Goal: Transaction & Acquisition: Purchase product/service

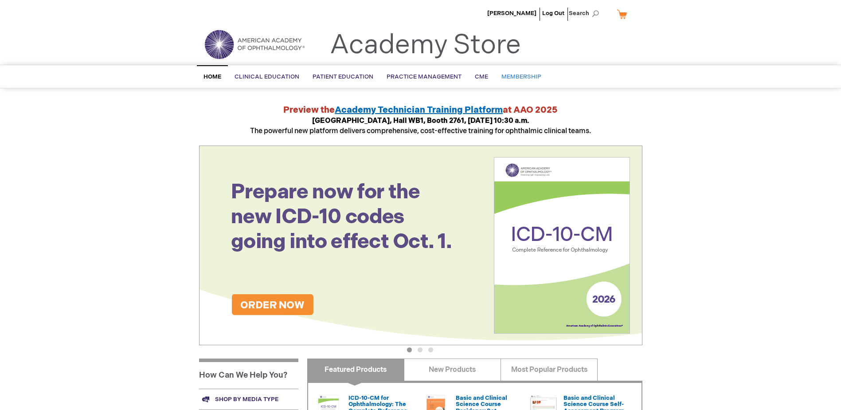
click at [531, 79] on span "Membership" at bounding box center [521, 76] width 40 height 7
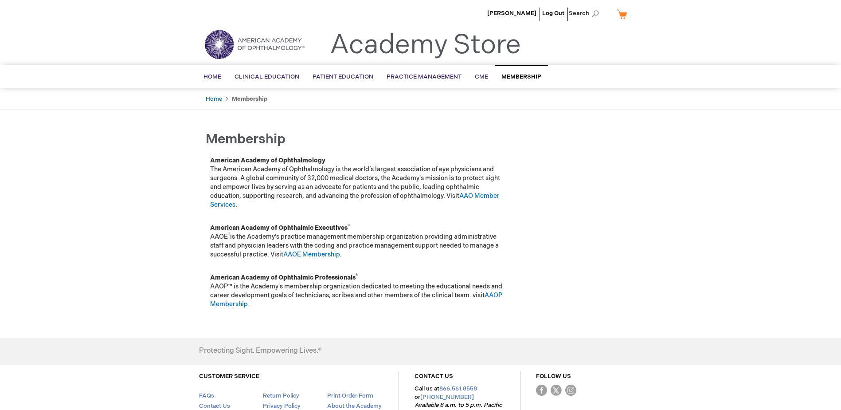
click at [622, 15] on link "My Cart" at bounding box center [625, 14] width 21 height 16
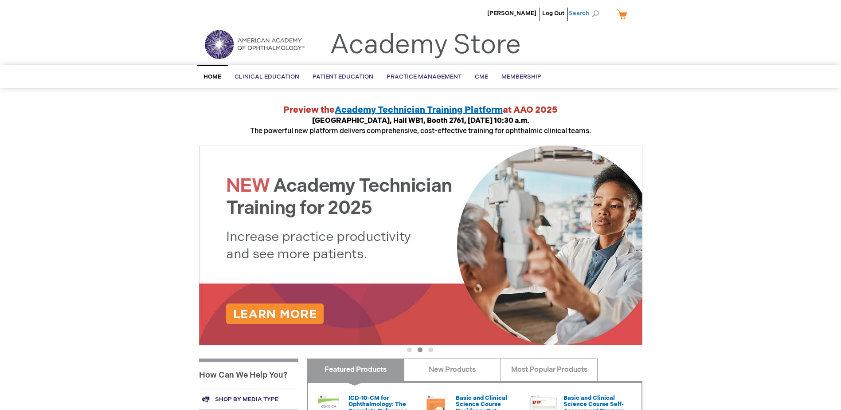
click at [586, 11] on span "Search" at bounding box center [586, 13] width 34 height 18
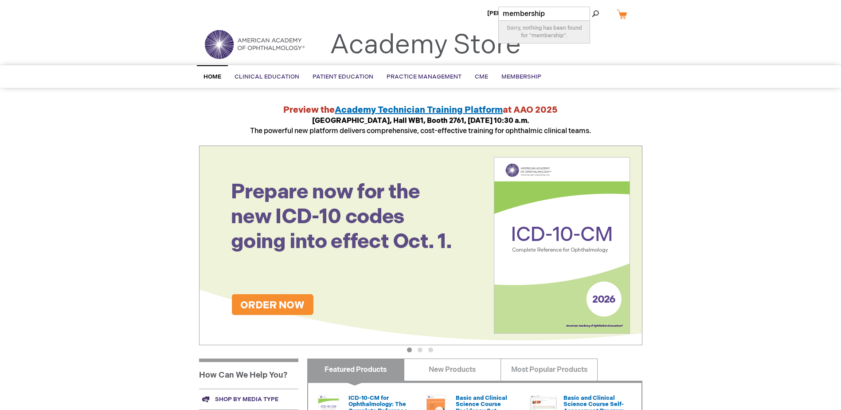
type input "membership"
click at [592, 7] on button "Search" at bounding box center [595, 14] width 7 height 14
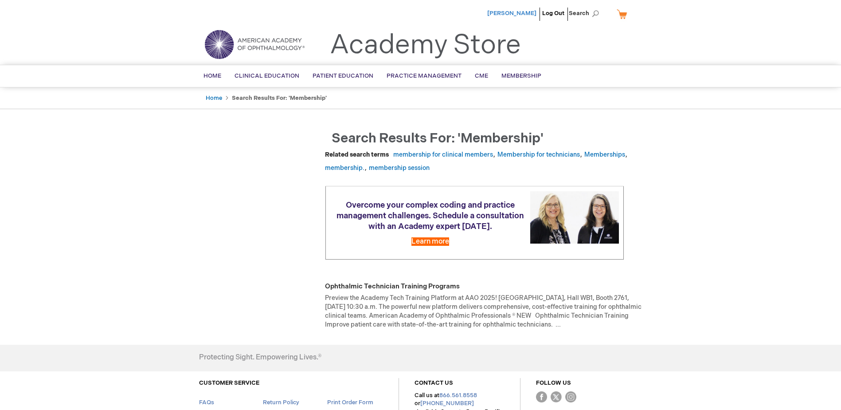
click at [520, 10] on span "[PERSON_NAME]" at bounding box center [511, 13] width 49 height 7
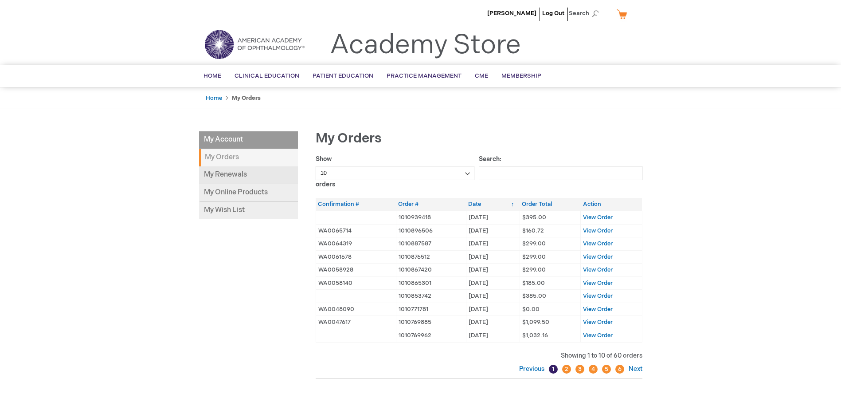
click at [235, 173] on link "My Renewals" at bounding box center [248, 175] width 99 height 18
click at [214, 72] on span "Home" at bounding box center [213, 75] width 18 height 7
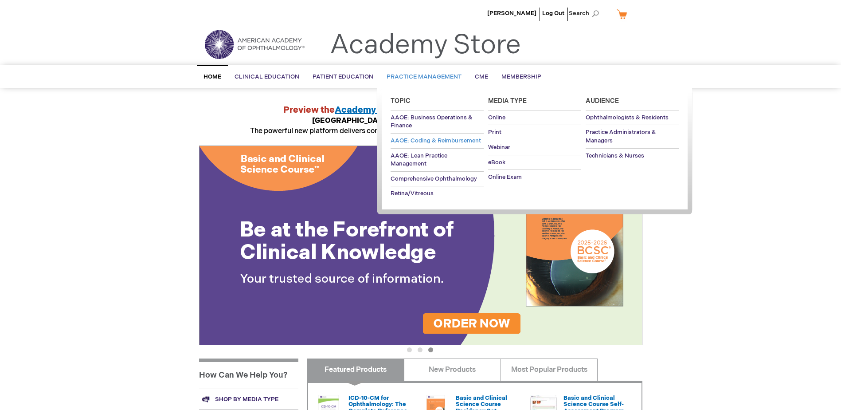
click at [415, 141] on span "AAOE: Coding & Reimbursement" at bounding box center [436, 140] width 90 height 7
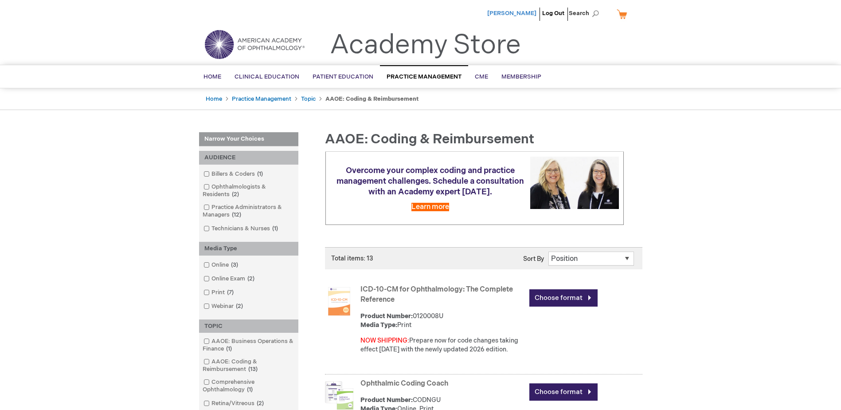
click at [505, 12] on span "[PERSON_NAME]" at bounding box center [511, 13] width 49 height 7
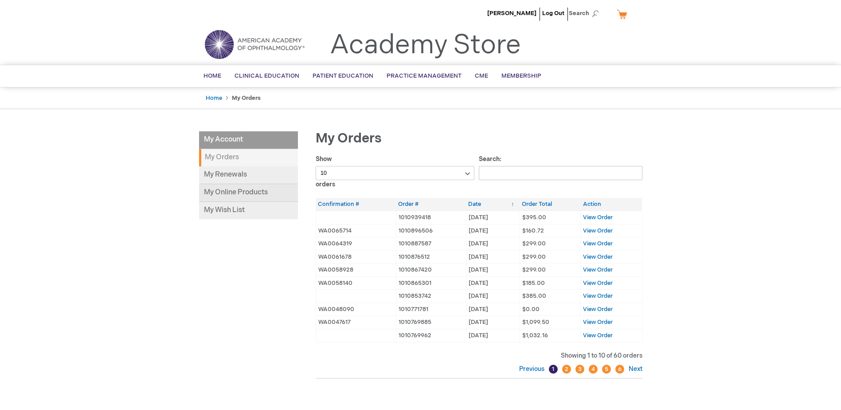
click at [234, 193] on link "My Online Products" at bounding box center [248, 193] width 99 height 18
click at [508, 15] on span "[PERSON_NAME]" at bounding box center [511, 13] width 49 height 7
click at [234, 189] on link "My Online Products" at bounding box center [248, 193] width 99 height 18
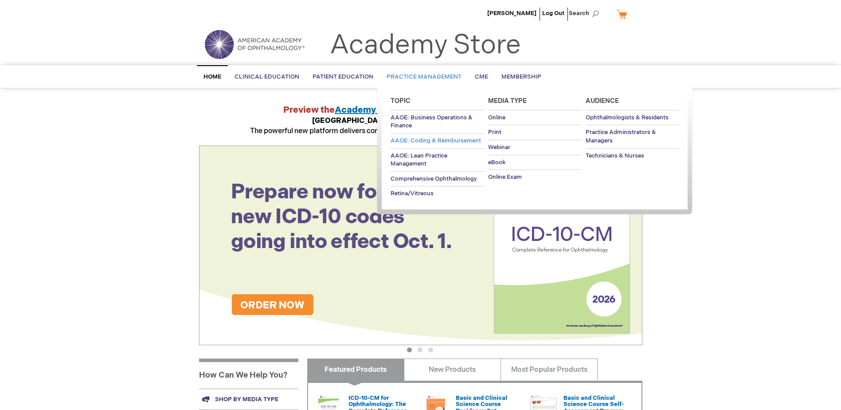
click at [417, 141] on span "AAOE: Coding & Reimbursement" at bounding box center [436, 140] width 90 height 7
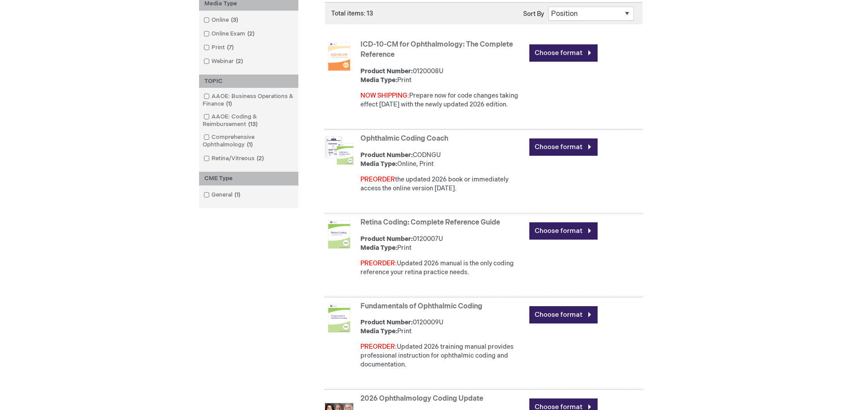
scroll to position [266, 0]
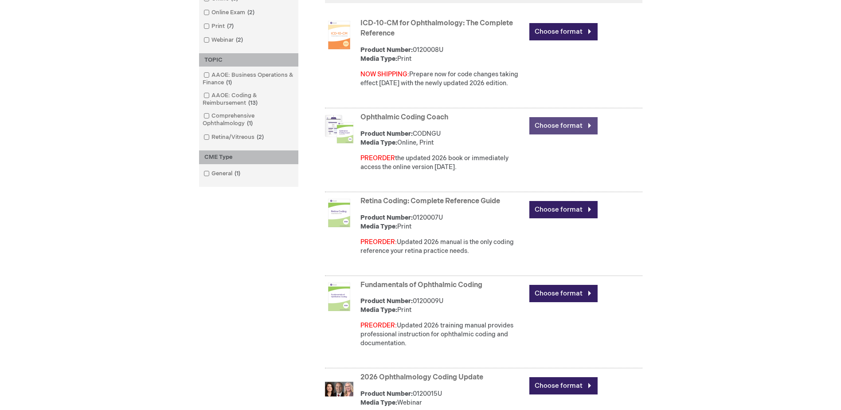
click at [554, 121] on link "Choose format" at bounding box center [563, 125] width 68 height 17
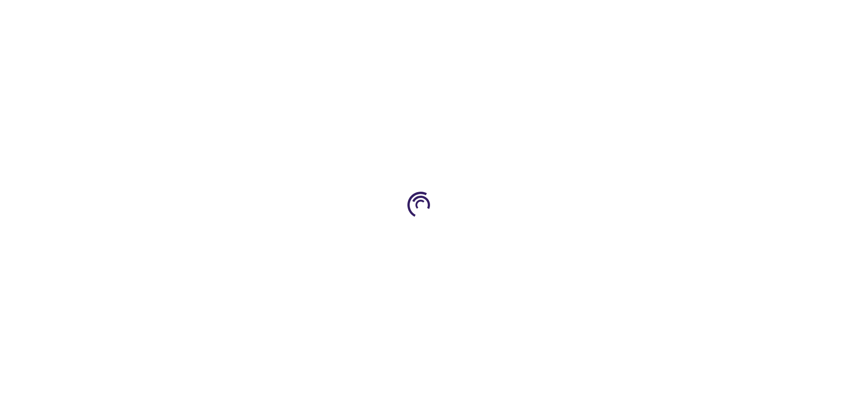
type input "0"
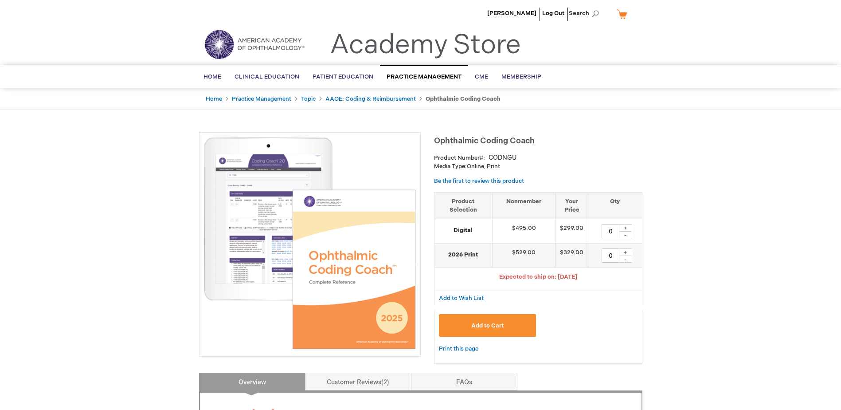
click at [625, 228] on div "+" at bounding box center [625, 228] width 13 height 8
type input "1"
click at [481, 326] on span "Add to Cart" at bounding box center [487, 325] width 32 height 7
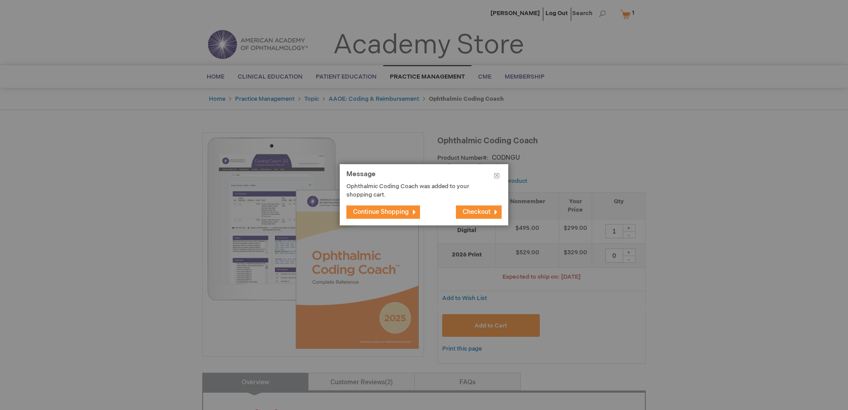
click at [377, 214] on span "Continue Shopping" at bounding box center [381, 212] width 56 height 8
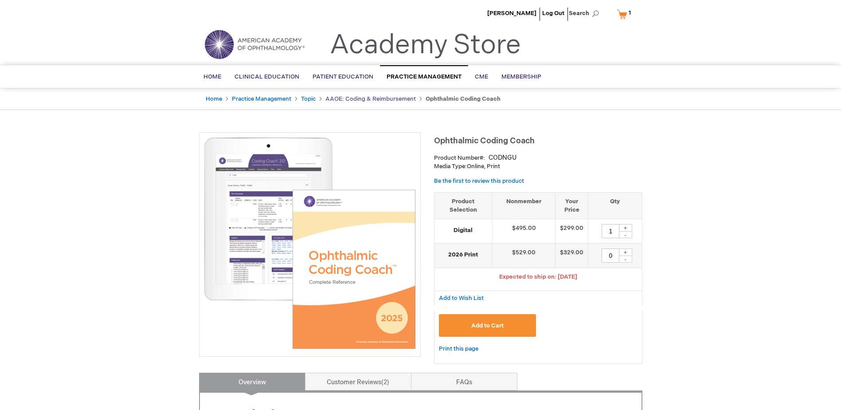
click at [370, 98] on link "AAOE: Coding & Reimbursement" at bounding box center [370, 98] width 90 height 7
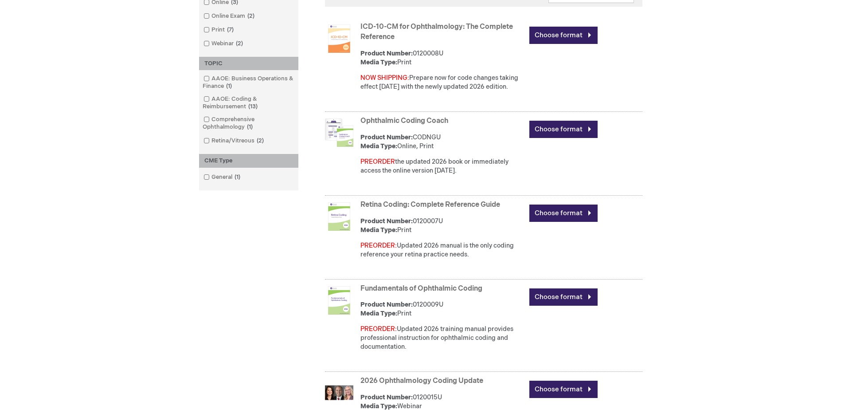
scroll to position [266, 0]
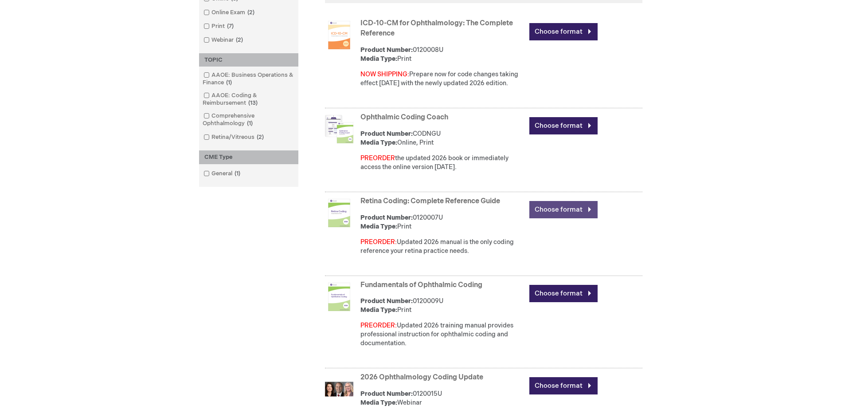
click at [569, 211] on link "Choose format" at bounding box center [563, 209] width 68 height 17
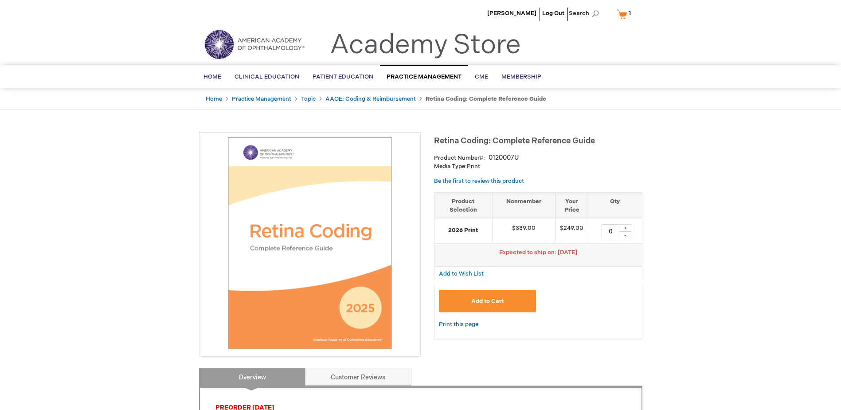
click at [625, 227] on div "+" at bounding box center [625, 228] width 13 height 8
type input "1"
click at [487, 301] on span "Add to Cart" at bounding box center [487, 301] width 32 height 7
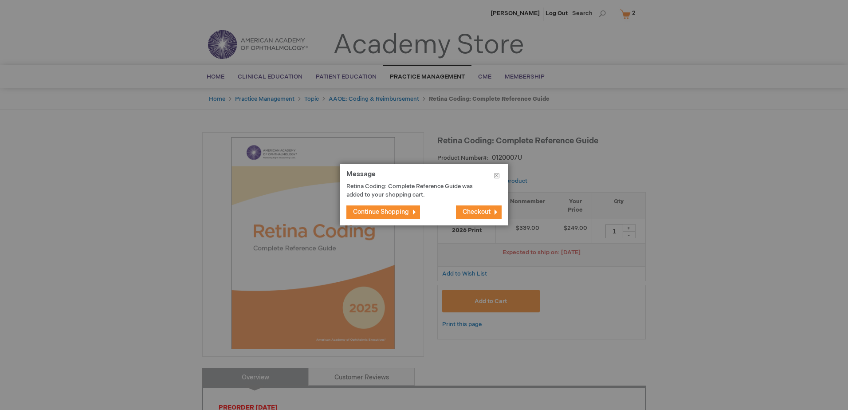
click at [361, 204] on footer "Continue Shopping Checkout" at bounding box center [424, 212] width 168 height 27
click at [364, 211] on span "Continue Shopping" at bounding box center [381, 212] width 56 height 8
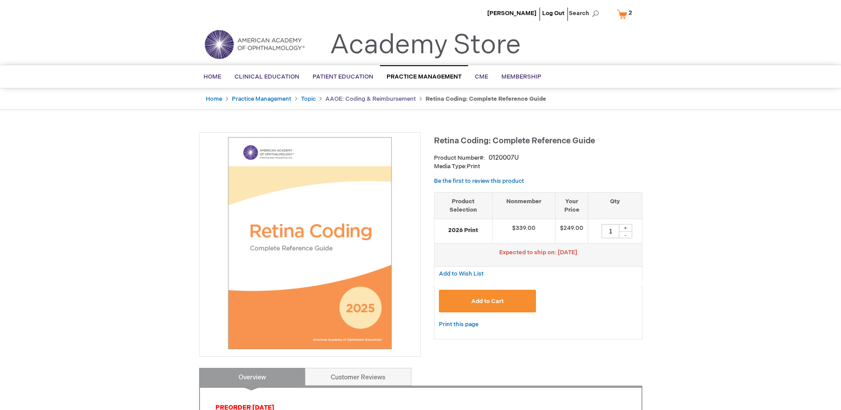
click at [372, 101] on link "AAOE: Coding & Reimbursement" at bounding box center [370, 98] width 90 height 7
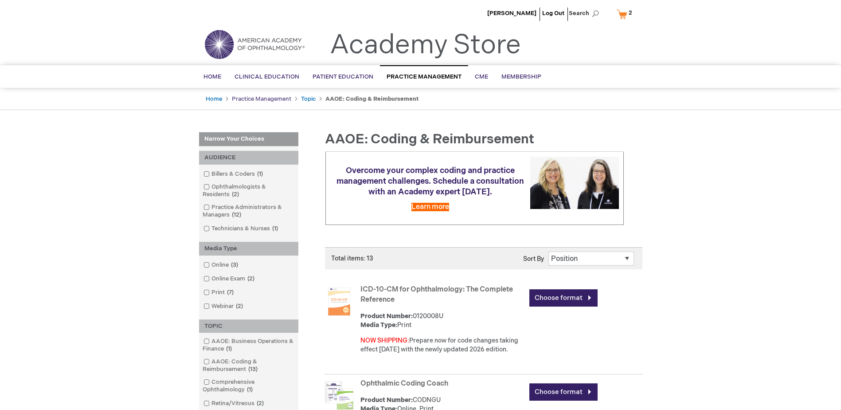
click at [278, 101] on link "Practice Management" at bounding box center [261, 98] width 59 height 7
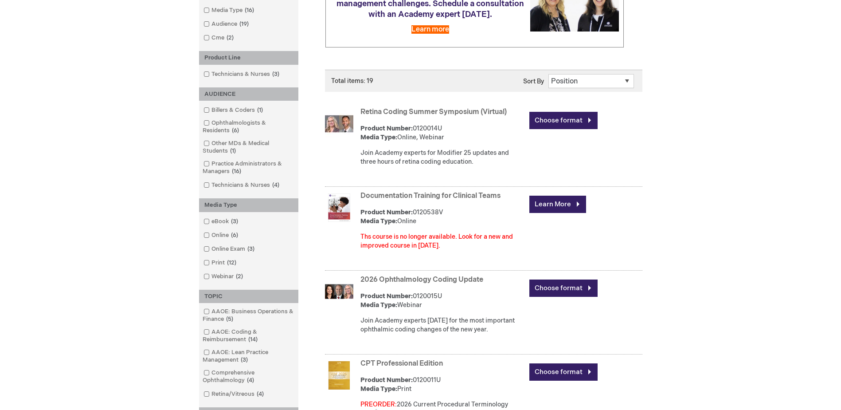
scroll to position [222, 0]
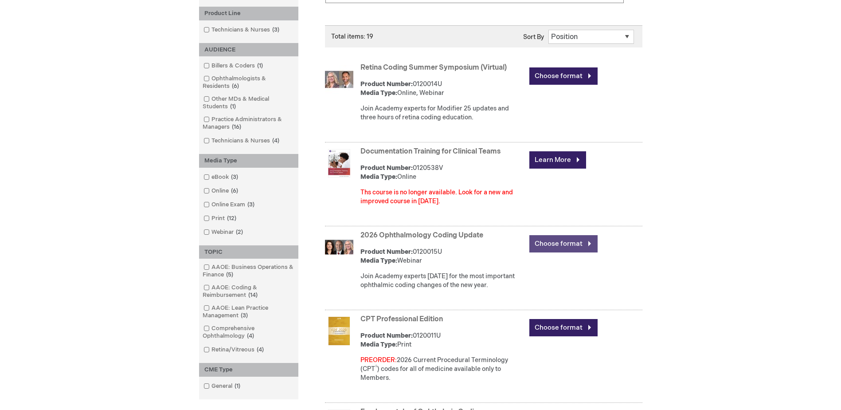
click at [568, 245] on link "Choose format" at bounding box center [563, 243] width 68 height 17
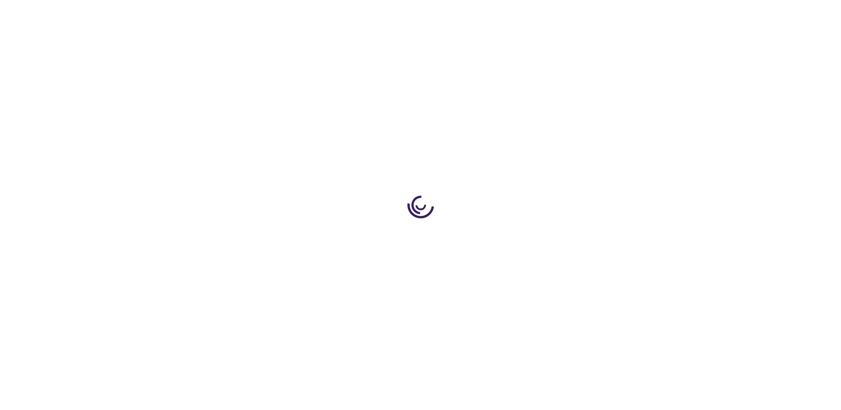
type input "0"
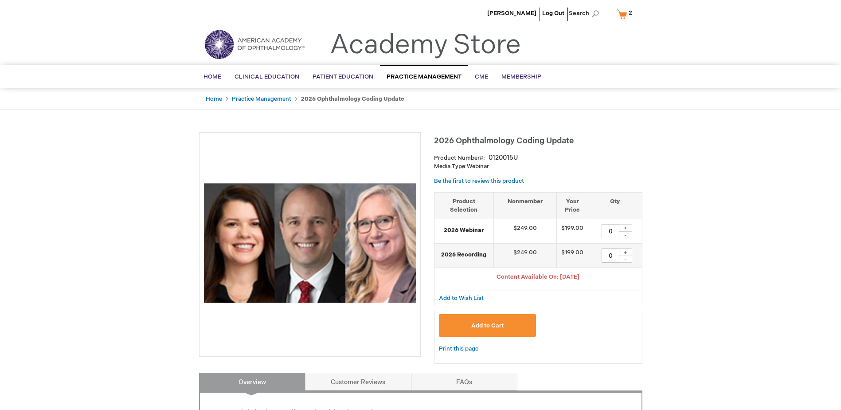
click at [623, 253] on div "+" at bounding box center [625, 252] width 13 height 8
type input "1"
click at [489, 327] on span "Add to Cart" at bounding box center [487, 325] width 32 height 7
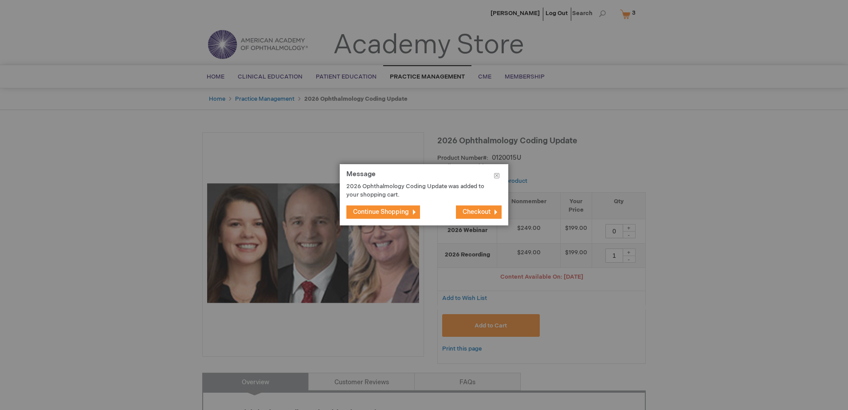
click at [371, 211] on span "Continue Shopping" at bounding box center [381, 212] width 56 height 8
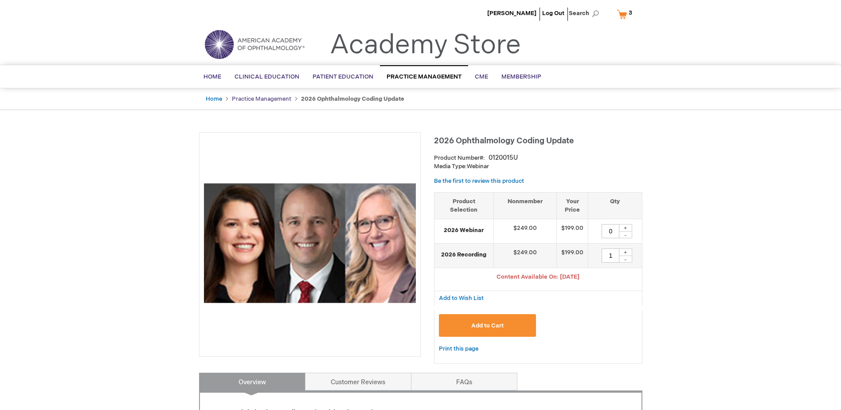
click at [260, 100] on link "Practice Management" at bounding box center [261, 98] width 59 height 7
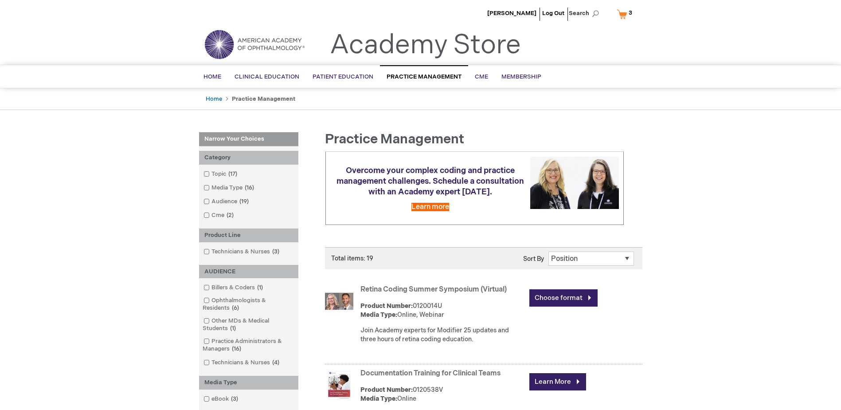
drag, startPoint x: 70, startPoint y: 179, endPoint x: 87, endPoint y: 184, distance: 17.8
click at [595, 12] on span "Search" at bounding box center [586, 13] width 34 height 18
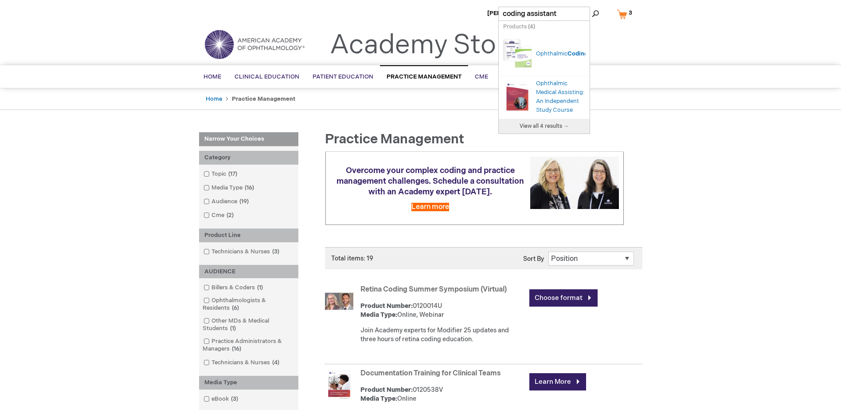
type input "coding assistant"
click at [532, 129] on span "View all 4 results →" at bounding box center [544, 126] width 49 height 7
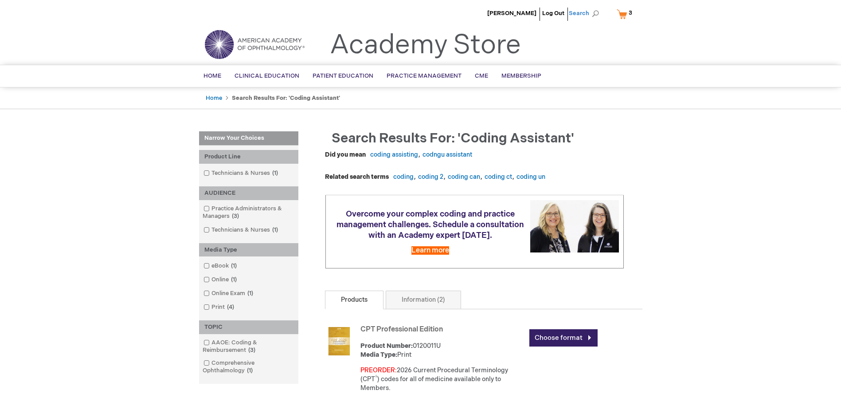
click at [587, 16] on span "Search" at bounding box center [586, 13] width 34 height 18
click at [562, 27] on div at bounding box center [546, 27] width 82 height 9
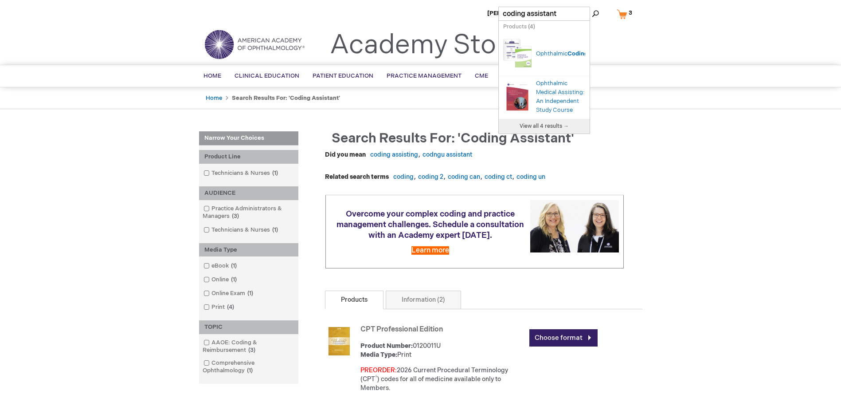
drag, startPoint x: 558, startPoint y: 14, endPoint x: 474, endPoint y: 20, distance: 84.0
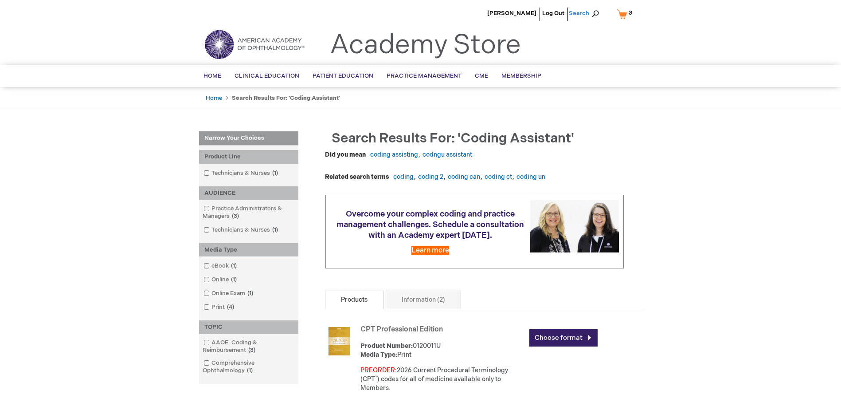
click at [587, 16] on span "Search" at bounding box center [586, 13] width 34 height 18
type input "coding assistant"
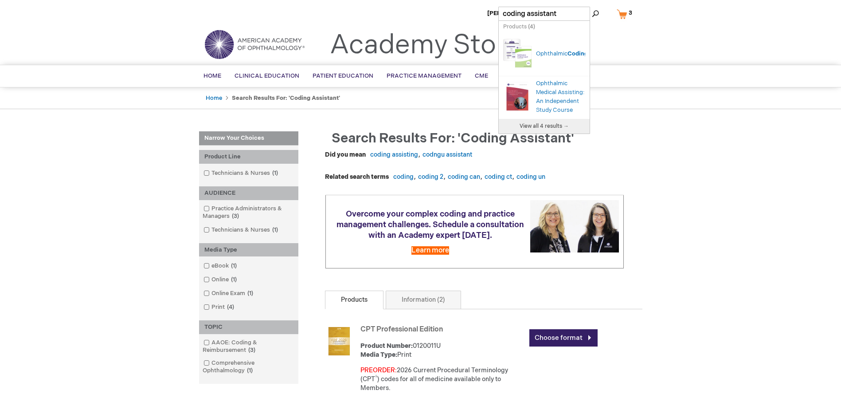
drag, startPoint x: 532, startPoint y: 10, endPoint x: 491, endPoint y: 10, distance: 41.2
click at [501, 14] on input "coding assistant" at bounding box center [544, 14] width 92 height 14
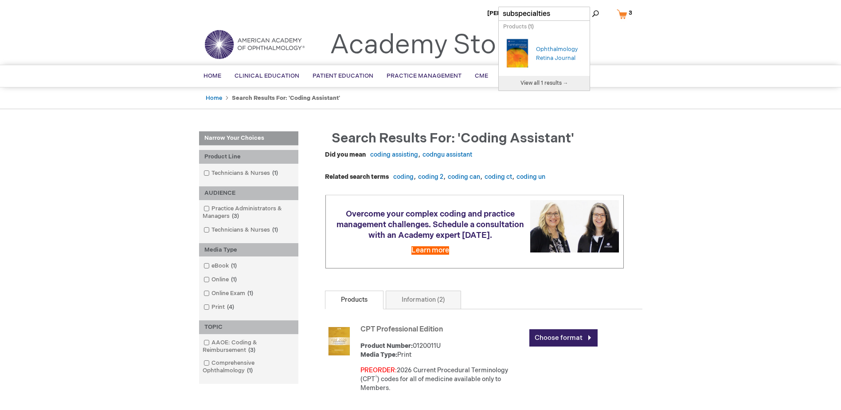
type input "subspecialties"
click at [592, 7] on button "Search" at bounding box center [595, 14] width 7 height 14
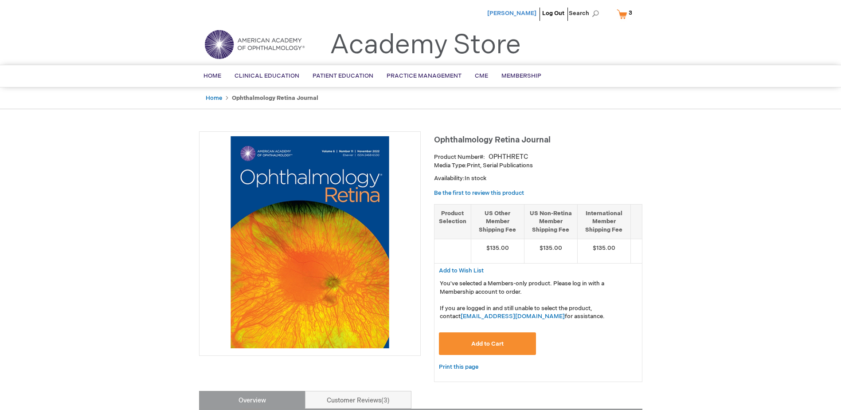
click at [520, 15] on span "[PERSON_NAME]" at bounding box center [511, 13] width 49 height 7
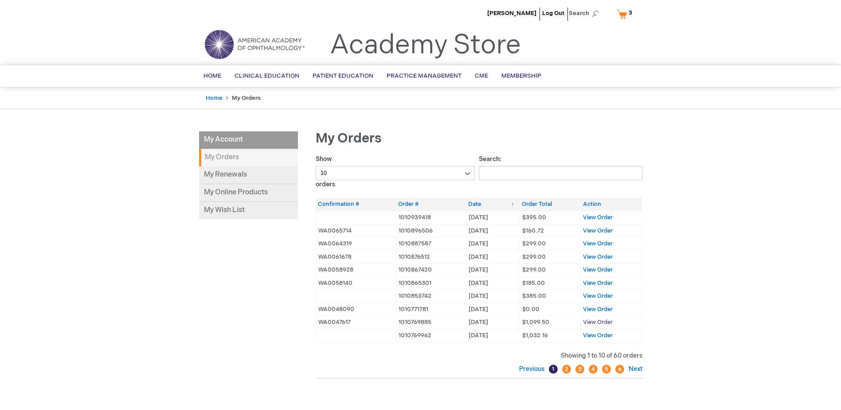
click at [597, 319] on span "View Order" at bounding box center [598, 321] width 30 height 7
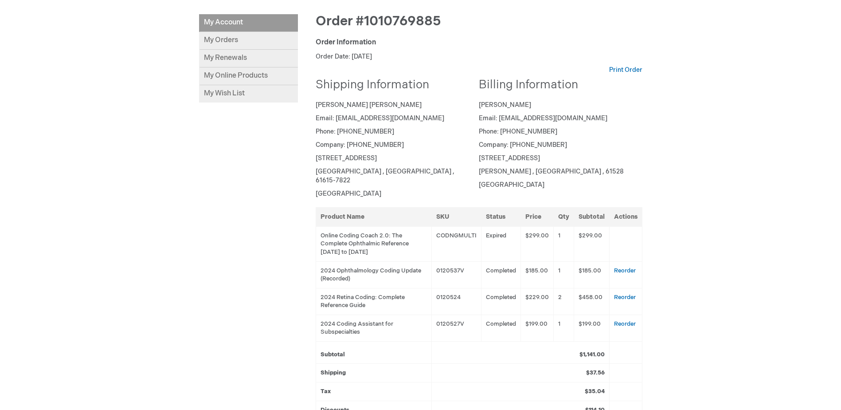
scroll to position [133, 0]
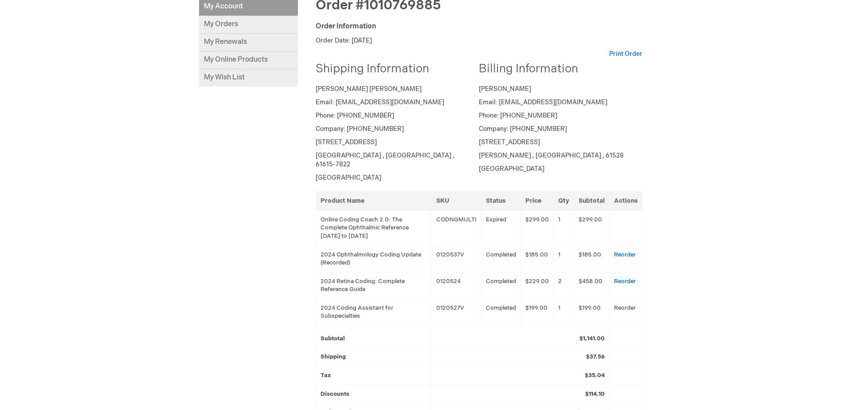
click at [624, 304] on link "Reorder" at bounding box center [625, 307] width 22 height 7
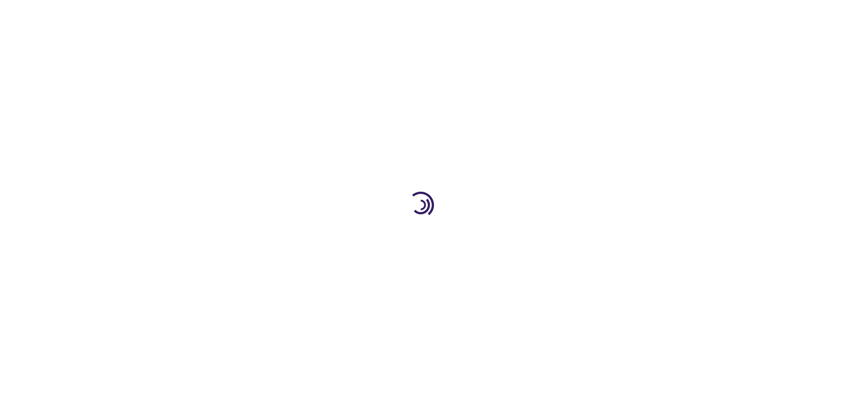
select select "US"
select select "23"
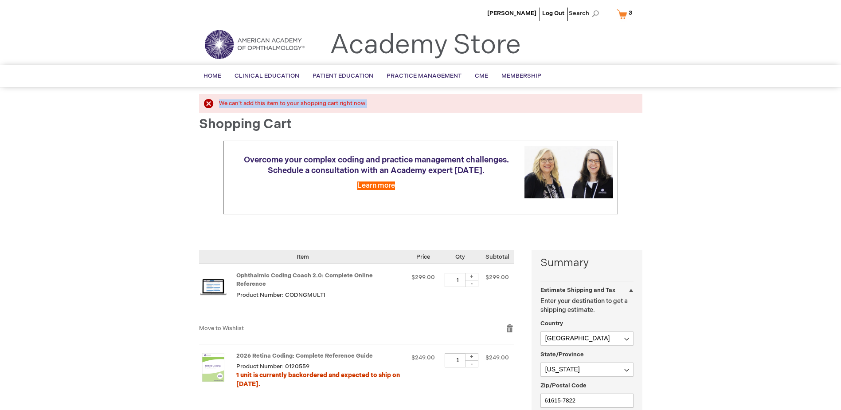
drag, startPoint x: 300, startPoint y: 111, endPoint x: 213, endPoint y: 110, distance: 86.9
click at [213, 110] on div "We can't add this item to your shopping cart right now." at bounding box center [420, 103] width 443 height 19
click at [196, 147] on main "We can't add this item to your shopping cart right now. Shopping Cart Overcome …" at bounding box center [420, 372] width 457 height 556
click at [626, 16] on link "My Cart 3 3 items" at bounding box center [626, 14] width 23 height 16
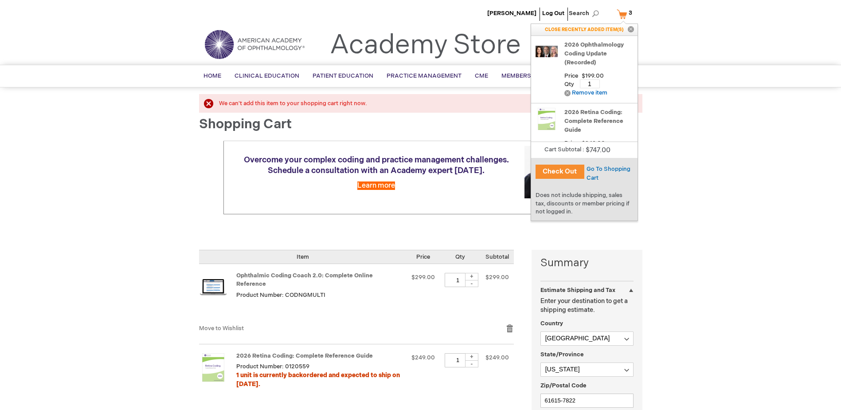
click at [556, 172] on button "Check Out" at bounding box center [560, 171] width 49 height 14
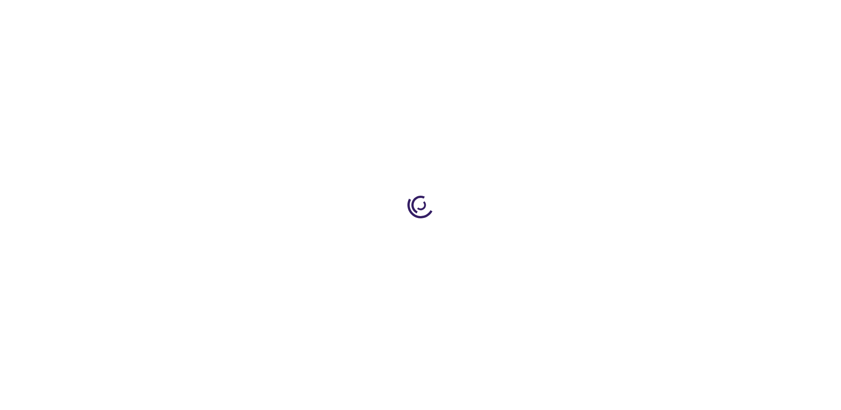
select select "US"
select select "23"
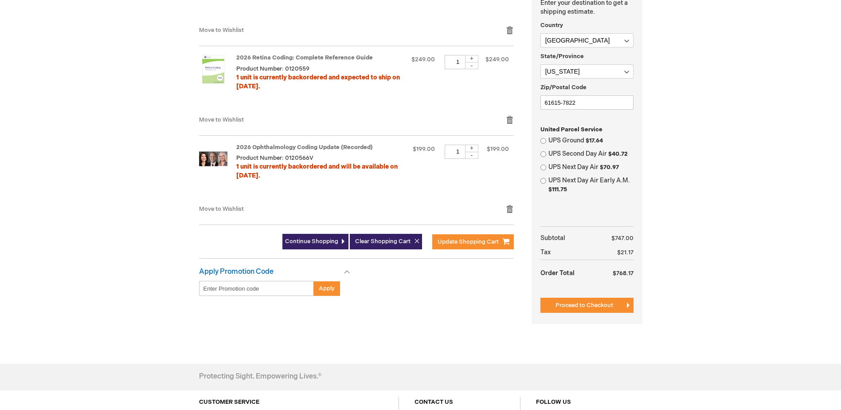
scroll to position [355, 0]
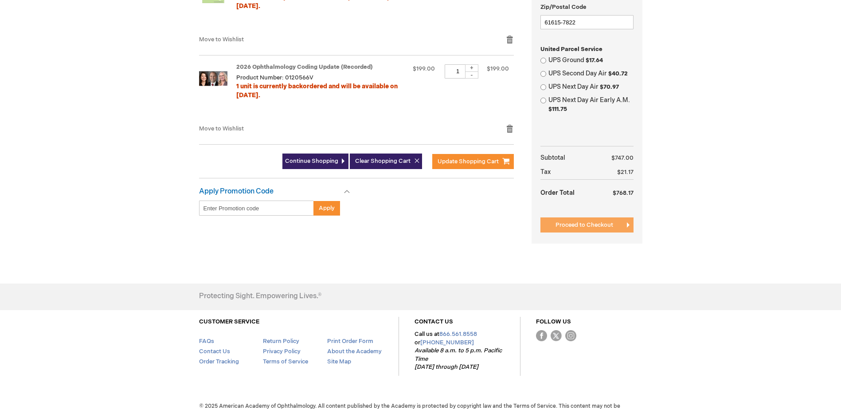
click at [574, 224] on span "Proceed to Checkout" at bounding box center [585, 224] width 58 height 7
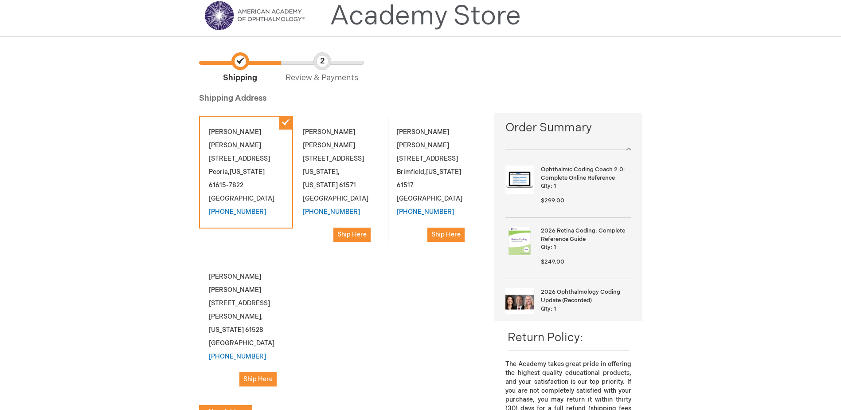
scroll to position [44, 0]
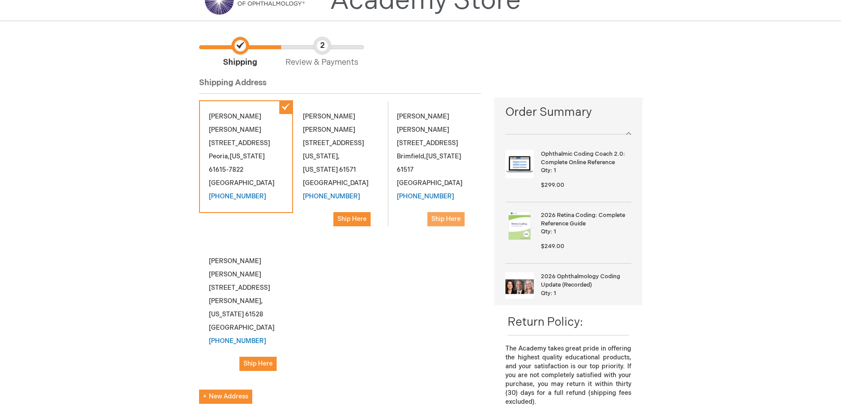
drag, startPoint x: 445, startPoint y: 205, endPoint x: 434, endPoint y: 223, distance: 21.3
click at [445, 215] on span "Ship Here" at bounding box center [445, 219] width 29 height 8
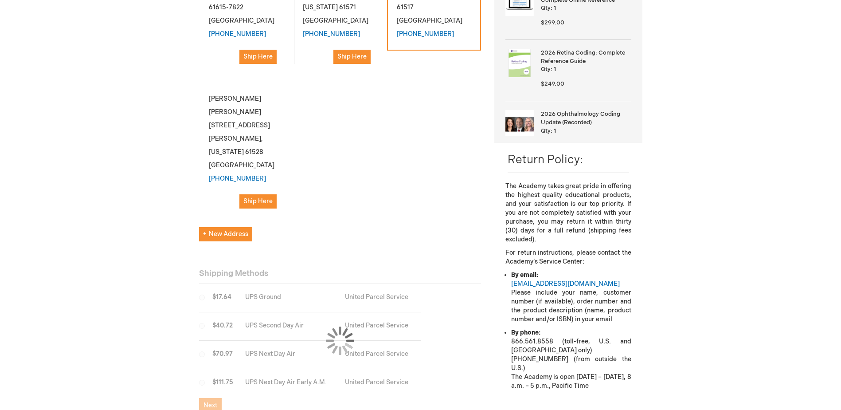
scroll to position [310, 0]
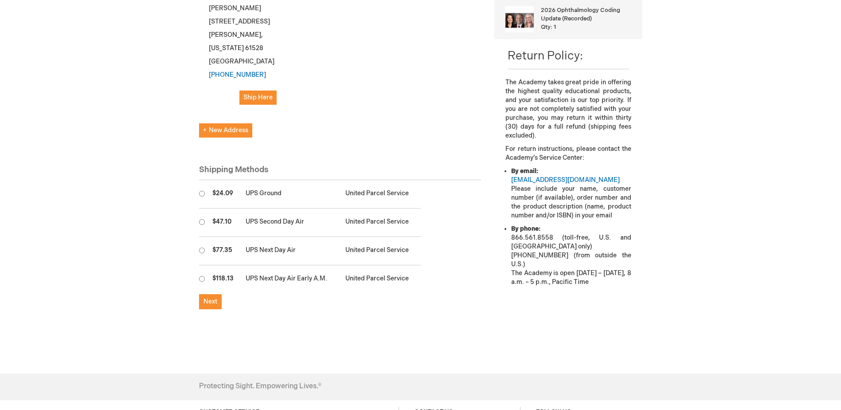
click at [202, 191] on input "radio" at bounding box center [202, 194] width 6 height 6
radio input "true"
click at [211, 298] on span "Next" at bounding box center [211, 302] width 14 height 8
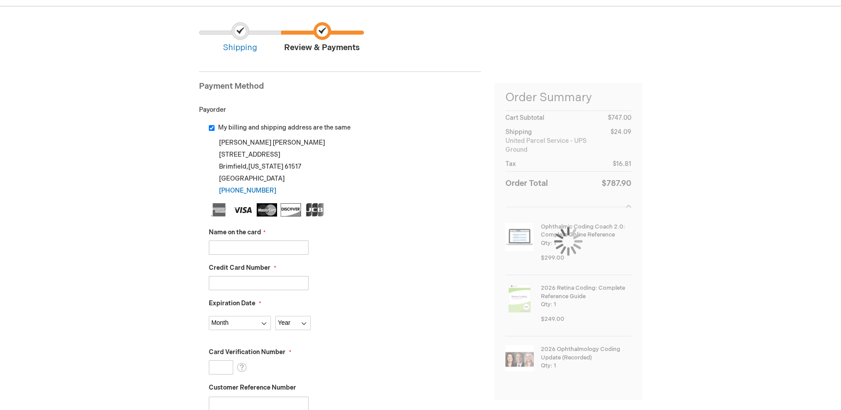
scroll to position [177, 0]
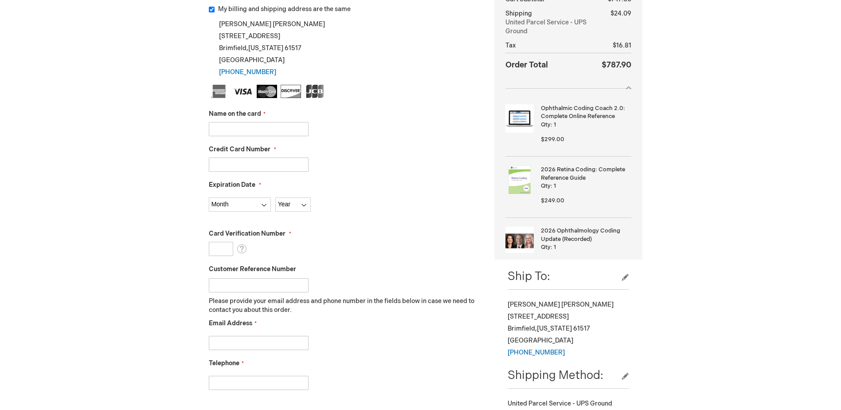
click at [227, 134] on input "Name on the card" at bounding box center [259, 129] width 100 height 14
type input "Shaun Gilbraith"
click at [236, 163] on input "Credit Card Number" at bounding box center [259, 164] width 100 height 14
type input "5528020911481034"
click at [227, 208] on select "Month 01 - January 02 - February 03 - March 04 - April 05 - May 06 - June 07 - …" at bounding box center [240, 204] width 62 height 14
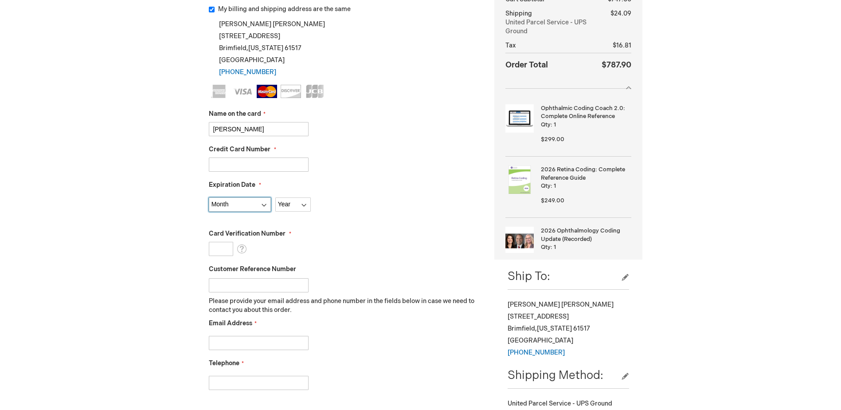
select select "6"
click at [209, 197] on select "Month 01 - January 02 - February 03 - March 04 - April 05 - May 06 - June 07 - …" at bounding box center [240, 204] width 62 height 14
click at [297, 199] on select "Year 2025 2026 2027 2028 2029 2030 2031 2032 2033 2034 2035" at bounding box center [292, 204] width 35 height 14
select select "2027"
click at [275, 197] on select "Year 2025 2026 2027 2028 2029 2030 2031 2032 2033 2034 2035" at bounding box center [292, 204] width 35 height 14
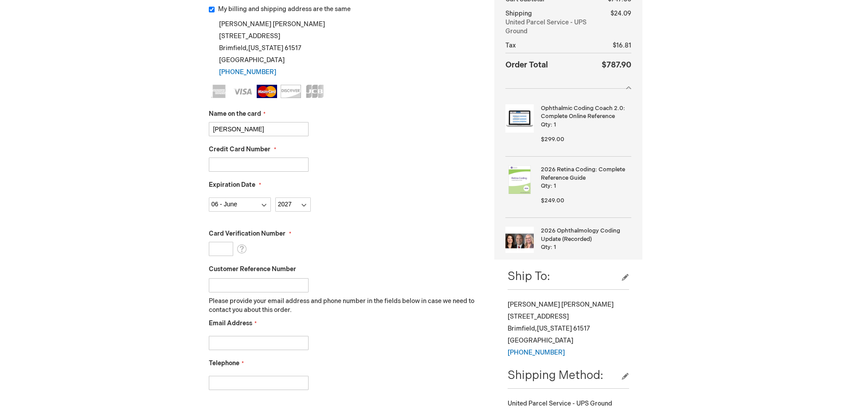
click at [213, 249] on input "Card Verification Number" at bounding box center [221, 249] width 24 height 14
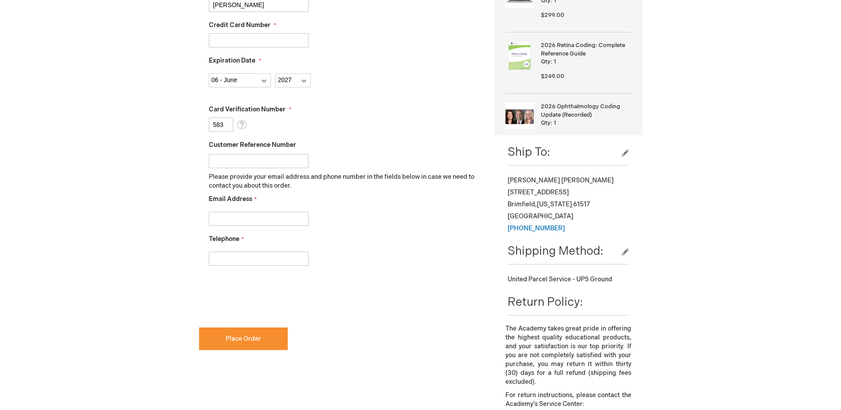
scroll to position [310, 0]
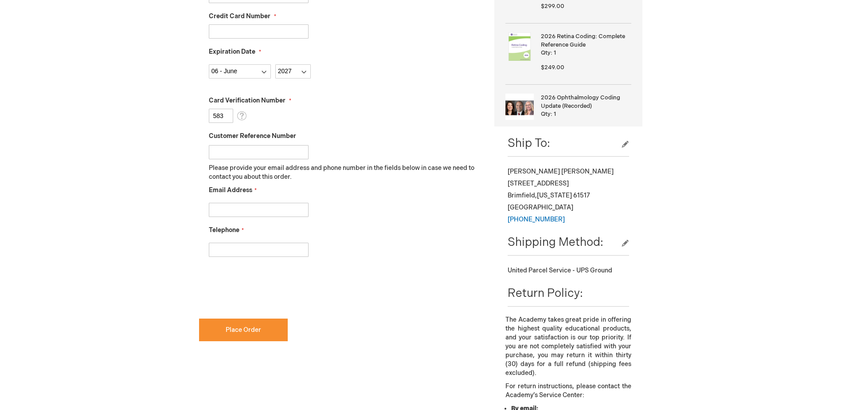
type input "583"
click at [265, 207] on input "Email Address" at bounding box center [259, 210] width 100 height 14
type input "ValerieFerguson@illinoiseyecenter.com"
type input "3092432400"
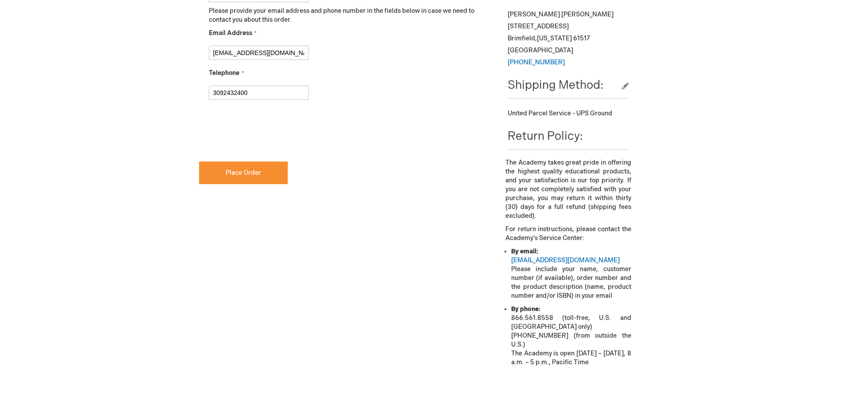
scroll to position [614, 0]
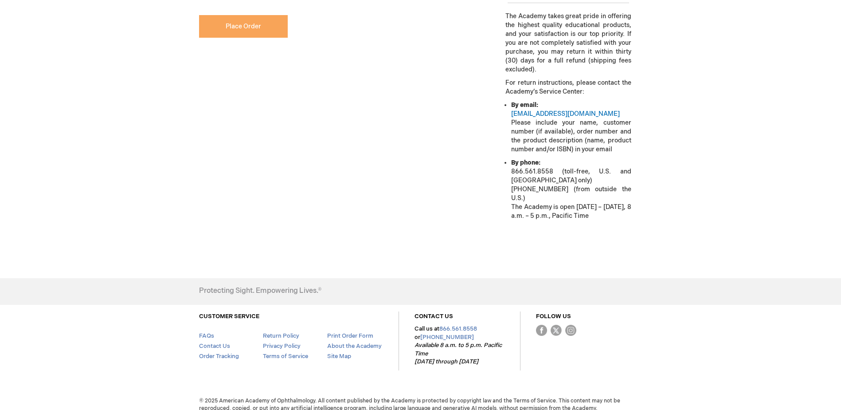
drag, startPoint x: 239, startPoint y: 26, endPoint x: 247, endPoint y: 77, distance: 52.0
click at [239, 26] on span "Place Order" at bounding box center [243, 27] width 35 height 8
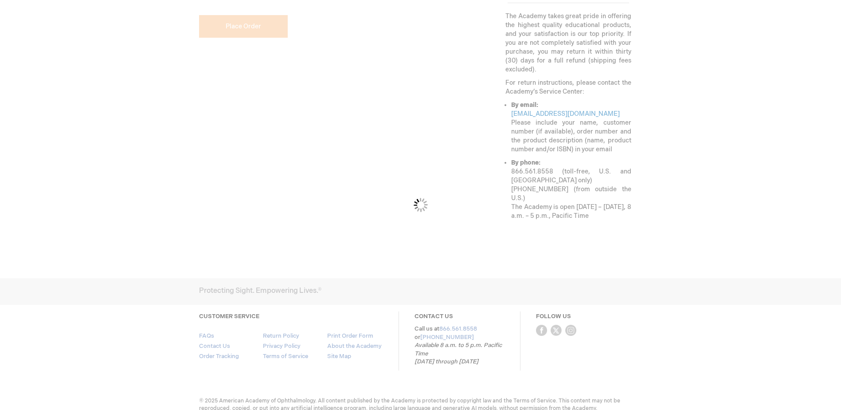
checkbox input "false"
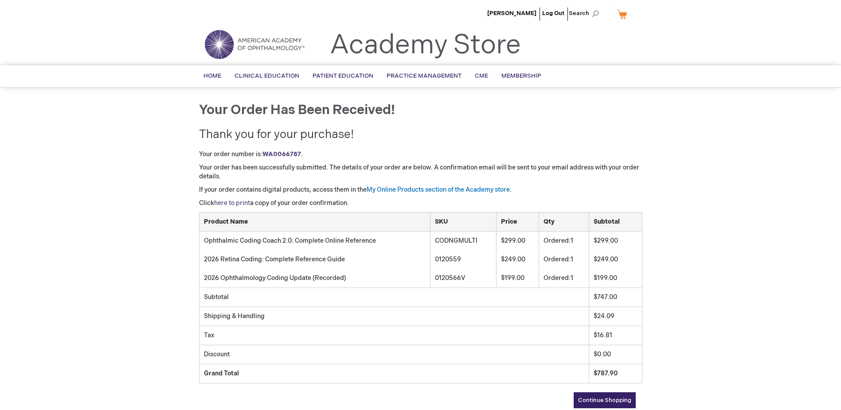
click at [241, 201] on link "here to print" at bounding box center [232, 203] width 36 height 8
click at [515, 12] on span "[PERSON_NAME]" at bounding box center [511, 13] width 49 height 7
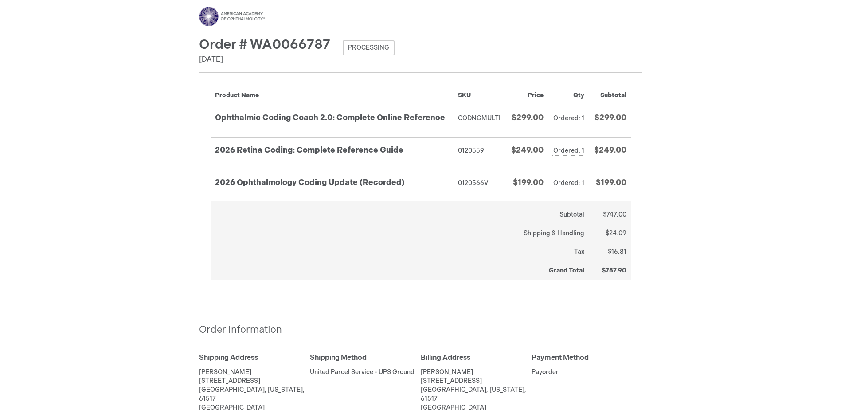
drag, startPoint x: 155, startPoint y: 200, endPoint x: 136, endPoint y: 139, distance: 63.7
click at [136, 139] on div "Menu Search Search × Advanced Search Search Account Toggle Nav" at bounding box center [420, 250] width 841 height 500
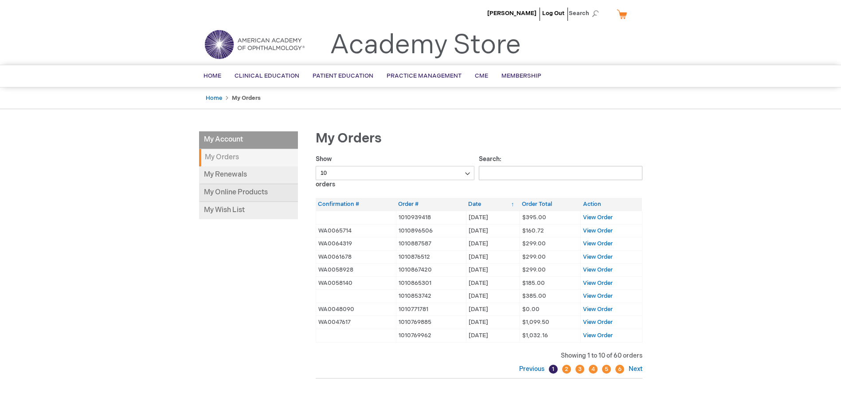
click at [235, 187] on link "My Online Products" at bounding box center [248, 193] width 99 height 18
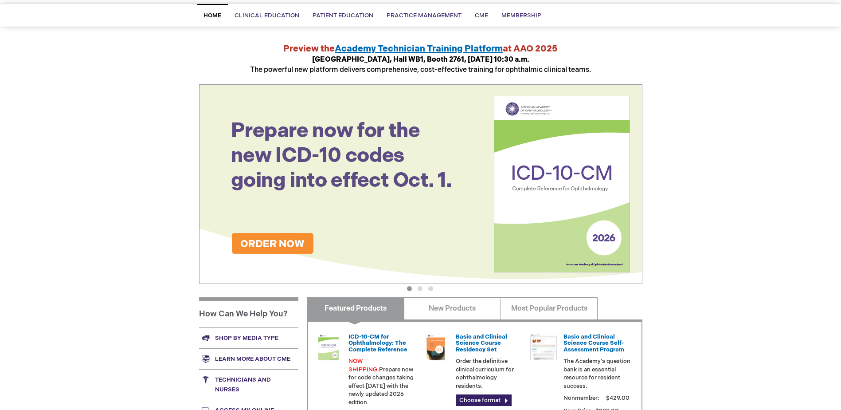
scroll to position [44, 0]
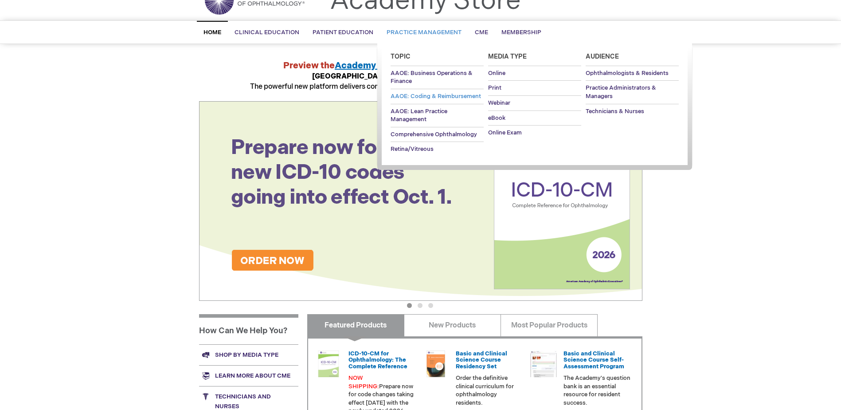
click at [408, 97] on span "AAOE: Coding & Reimbursement" at bounding box center [436, 96] width 90 height 7
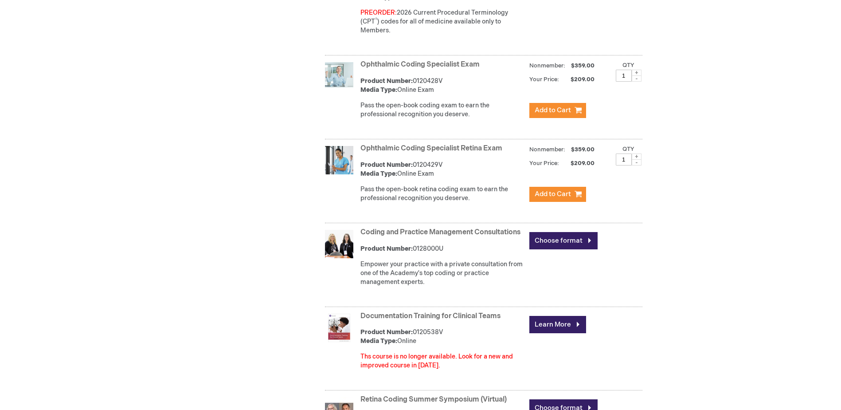
scroll to position [621, 0]
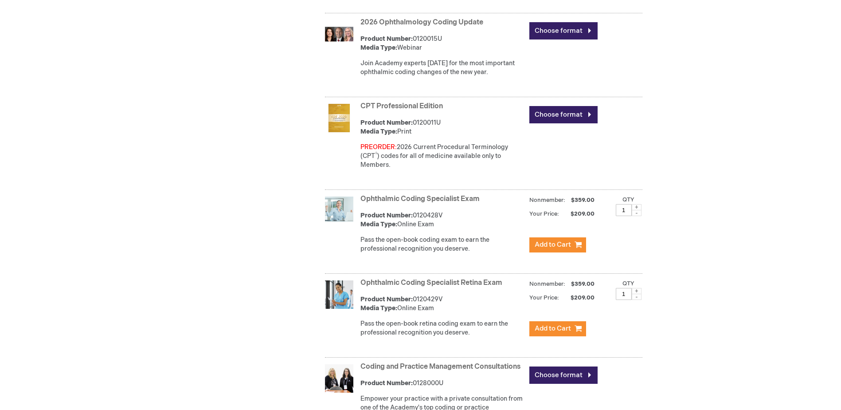
click at [402, 22] on link "2026 Ophthalmology Coding Update" at bounding box center [421, 22] width 123 height 8
